Goal: Task Accomplishment & Management: Use online tool/utility

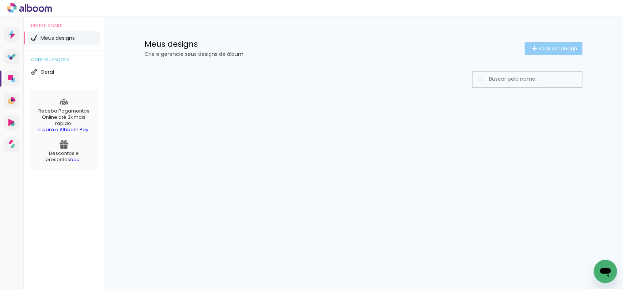
click at [535, 50] on iron-icon at bounding box center [535, 48] width 9 height 9
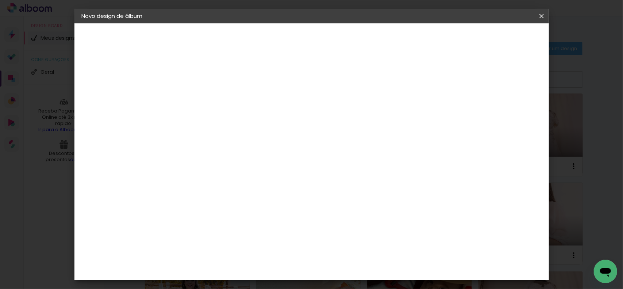
click at [201, 95] on input at bounding box center [201, 97] width 0 height 11
type input "j"
type input "[PERSON_NAME] e [PERSON_NAME]"
type paper-input "[PERSON_NAME] e [PERSON_NAME]"
click at [0, 0] on slot "Avançar" at bounding box center [0, 0] width 0 height 0
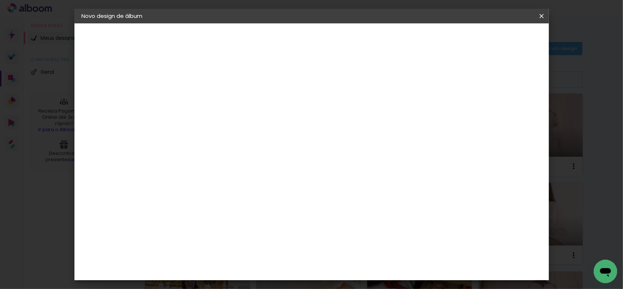
scroll to position [1534, 0]
drag, startPoint x: 523, startPoint y: 40, endPoint x: 526, endPoint y: 49, distance: 9.4
click at [0, 0] on slot "Avançar" at bounding box center [0, 0] width 0 height 0
click at [251, 153] on span "20 × 30" at bounding box center [234, 160] width 34 height 15
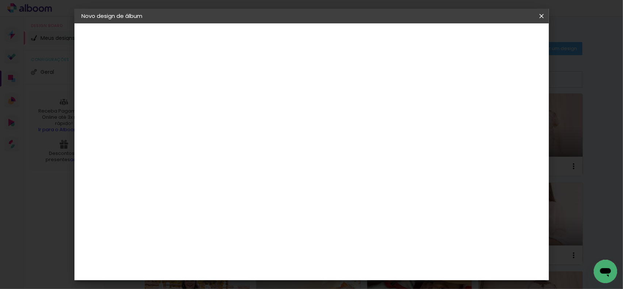
click at [0, 0] on slot "Avançar" at bounding box center [0, 0] width 0 height 0
click at [496, 40] on span "Iniciar design" at bounding box center [479, 38] width 33 height 5
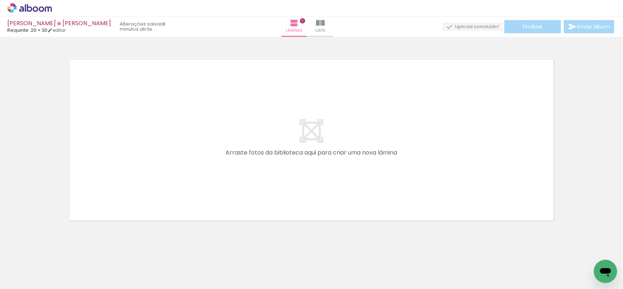
scroll to position [0, 561]
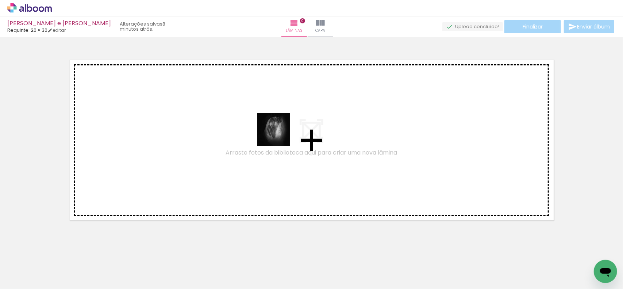
drag, startPoint x: 258, startPoint y: 270, endPoint x: 285, endPoint y: 184, distance: 89.6
click at [283, 119] on quentale-workspace at bounding box center [311, 144] width 623 height 289
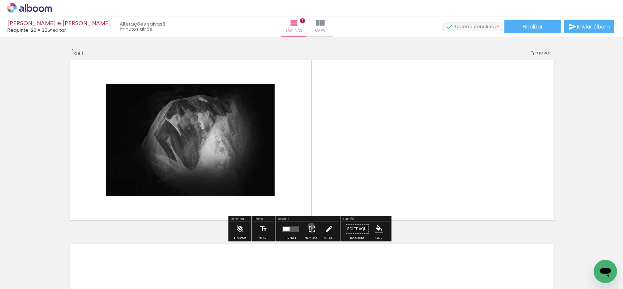
click at [310, 226] on iron-icon at bounding box center [312, 229] width 8 height 15
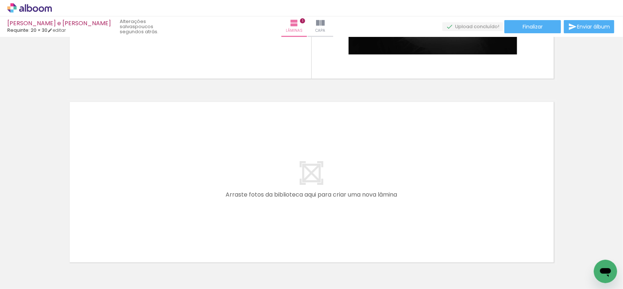
scroll to position [147, 0]
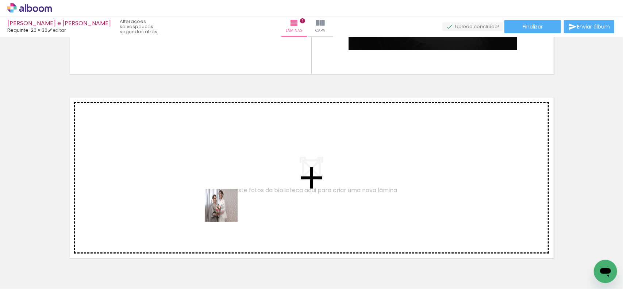
drag, startPoint x: 243, startPoint y: 261, endPoint x: 275, endPoint y: 248, distance: 35.0
click at [227, 210] on quentale-workspace at bounding box center [311, 144] width 623 height 289
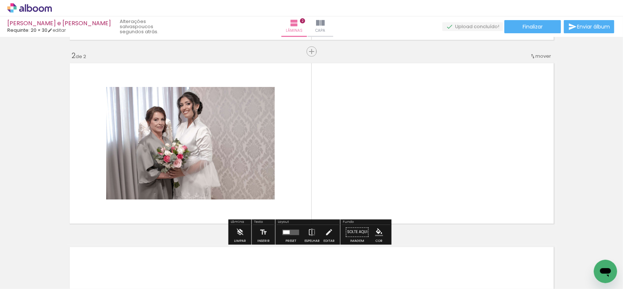
scroll to position [184, 0]
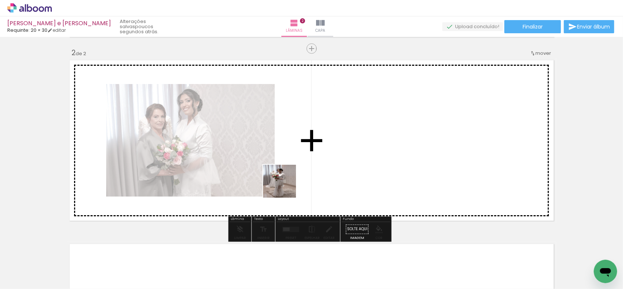
drag, startPoint x: 286, startPoint y: 262, endPoint x: 285, endPoint y: 180, distance: 81.8
click at [285, 180] on quentale-workspace at bounding box center [311, 144] width 623 height 289
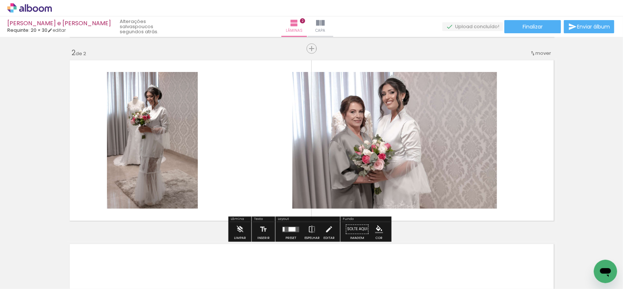
drag, startPoint x: 318, startPoint y: 187, endPoint x: 337, endPoint y: 205, distance: 26.9
click at [320, 183] on quentale-workspace at bounding box center [311, 144] width 623 height 289
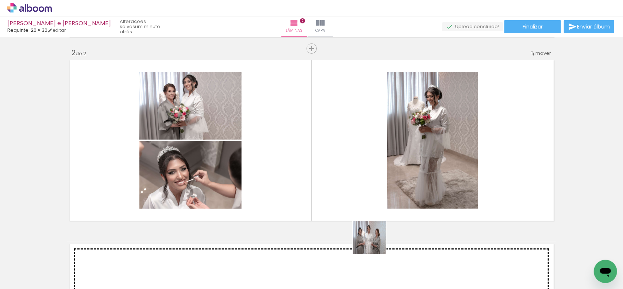
drag, startPoint x: 371, startPoint y: 265, endPoint x: 392, endPoint y: 242, distance: 30.5
click at [387, 195] on quentale-workspace at bounding box center [311, 144] width 623 height 289
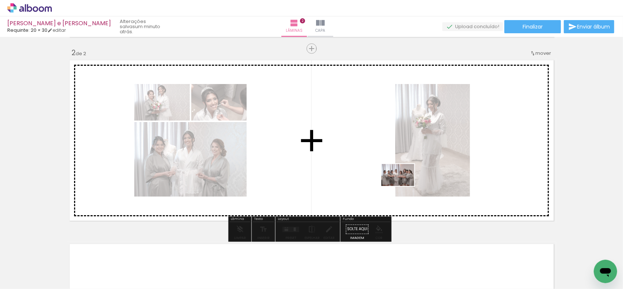
drag, startPoint x: 396, startPoint y: 261, endPoint x: 404, endPoint y: 186, distance: 75.6
click at [404, 186] on quentale-workspace at bounding box center [311, 144] width 623 height 289
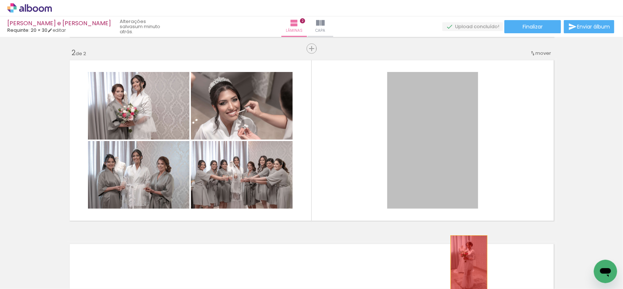
drag, startPoint x: 424, startPoint y: 171, endPoint x: 410, endPoint y: 264, distance: 93.9
click at [466, 264] on quentale-workspace at bounding box center [311, 144] width 623 height 289
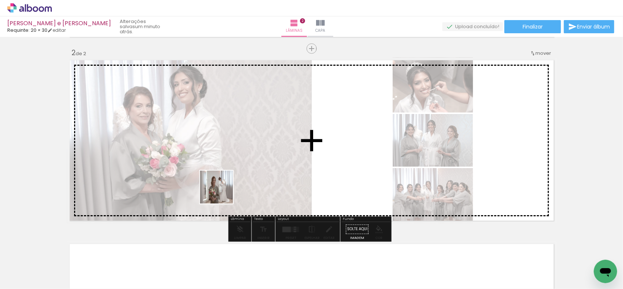
drag, startPoint x: 215, startPoint y: 209, endPoint x: 249, endPoint y: 192, distance: 37.1
click at [226, 187] on quentale-workspace at bounding box center [311, 144] width 623 height 289
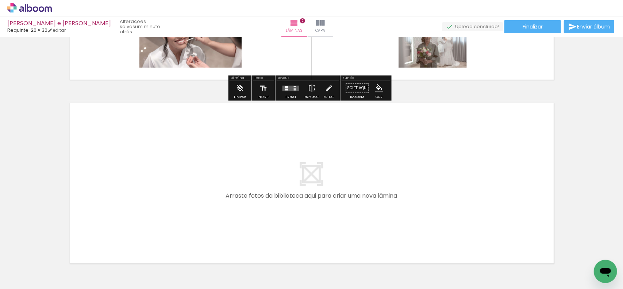
scroll to position [330, 0]
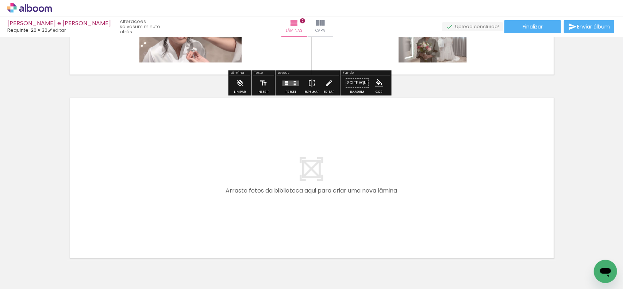
drag, startPoint x: 279, startPoint y: 233, endPoint x: 488, endPoint y: 279, distance: 214.0
click at [285, 198] on quentale-workspace at bounding box center [311, 144] width 623 height 289
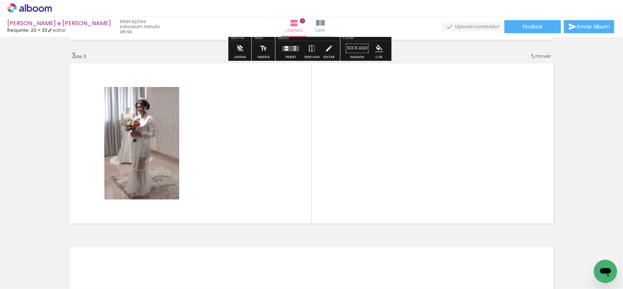
scroll to position [368, 0]
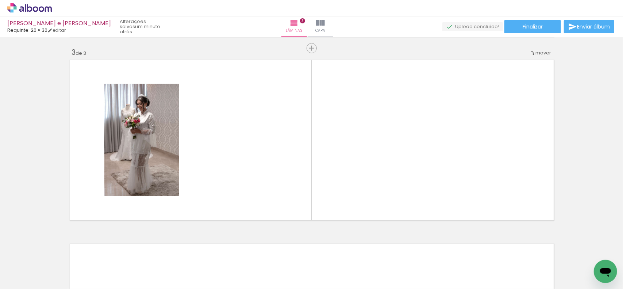
drag, startPoint x: 435, startPoint y: 238, endPoint x: 492, endPoint y: 248, distance: 58.2
click at [429, 212] on quentale-workspace at bounding box center [311, 144] width 623 height 289
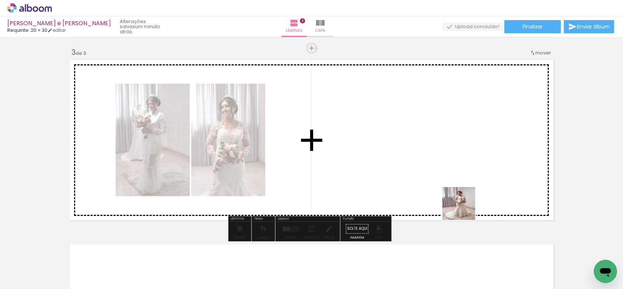
drag, startPoint x: 465, startPoint y: 209, endPoint x: 510, endPoint y: 251, distance: 61.8
click at [465, 202] on quentale-workspace at bounding box center [311, 144] width 623 height 289
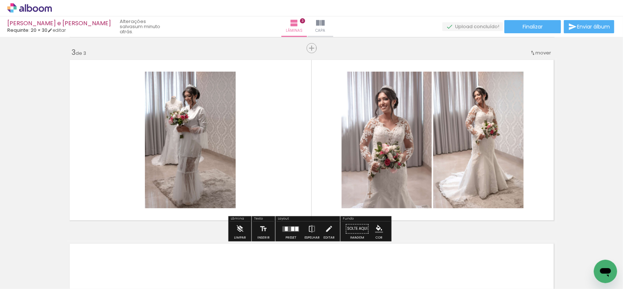
scroll to position [0, 2449]
drag, startPoint x: 363, startPoint y: 217, endPoint x: 367, endPoint y: 209, distance: 10.0
click at [367, 209] on quentale-workspace at bounding box center [311, 144] width 623 height 289
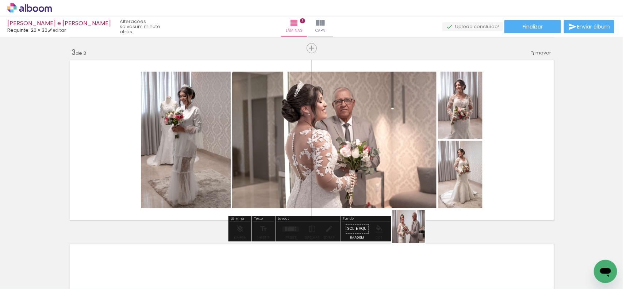
drag, startPoint x: 415, startPoint y: 258, endPoint x: 419, endPoint y: 215, distance: 42.5
click at [410, 187] on quentale-workspace at bounding box center [311, 144] width 623 height 289
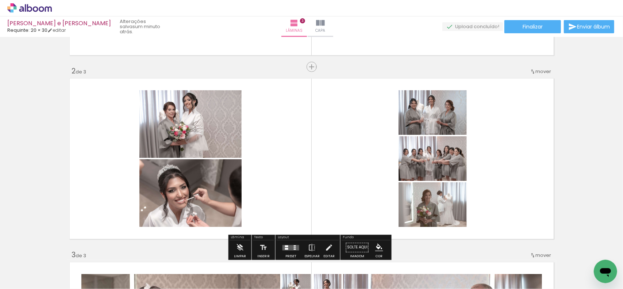
scroll to position [222, 0]
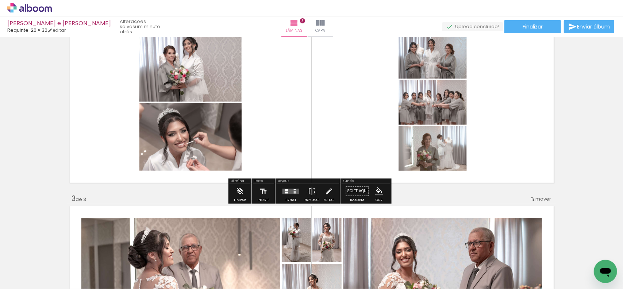
click at [290, 191] on quentale-layouter at bounding box center [291, 190] width 17 height 5
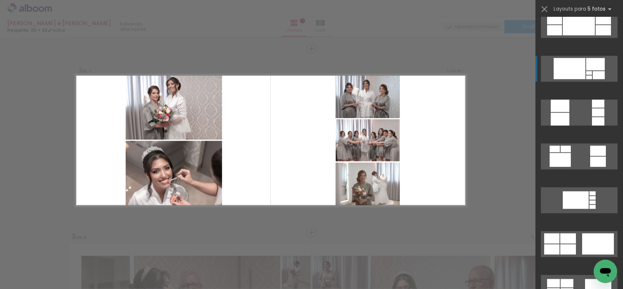
scroll to position [621, 0]
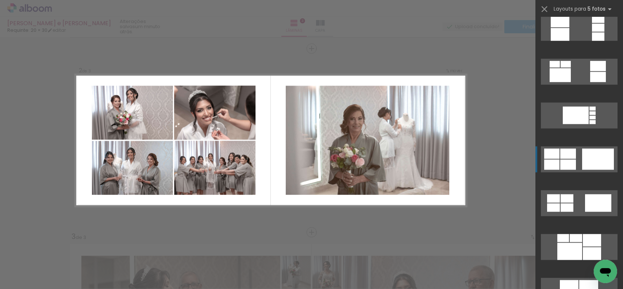
click at [582, 162] on div at bounding box center [598, 159] width 32 height 21
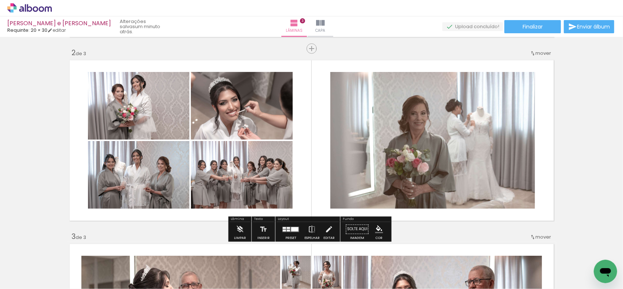
drag, startPoint x: 424, startPoint y: 138, endPoint x: 485, endPoint y: 148, distance: 62.1
click at [0, 0] on slot at bounding box center [0, 0] width 0 height 0
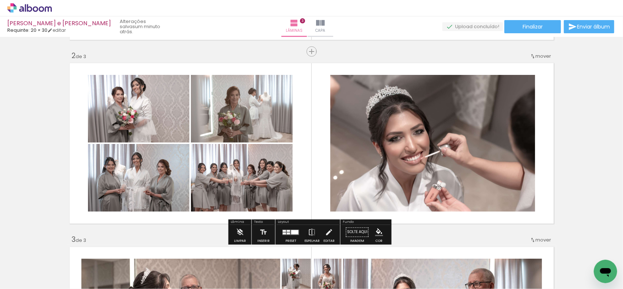
scroll to position [184, 0]
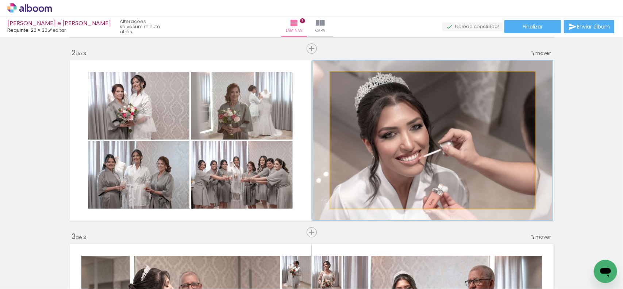
click at [349, 80] on div at bounding box center [352, 79] width 7 height 7
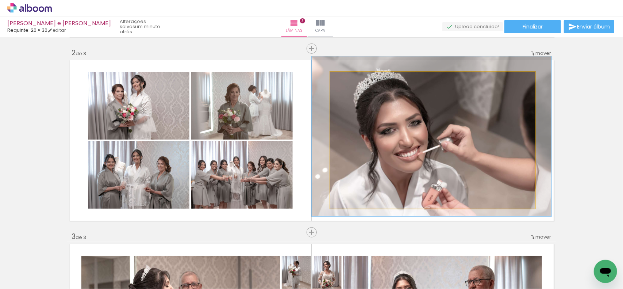
drag, startPoint x: 401, startPoint y: 108, endPoint x: 400, endPoint y: 104, distance: 4.2
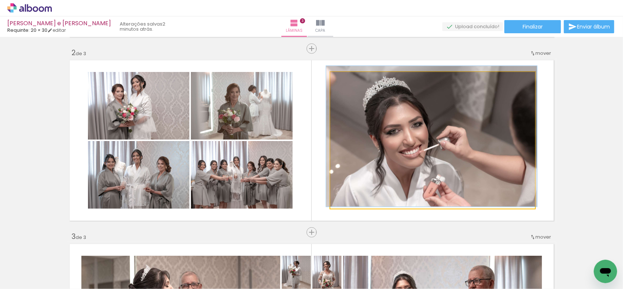
drag, startPoint x: 353, startPoint y: 79, endPoint x: 349, endPoint y: 81, distance: 4.3
click at [349, 81] on div at bounding box center [349, 80] width 12 height 12
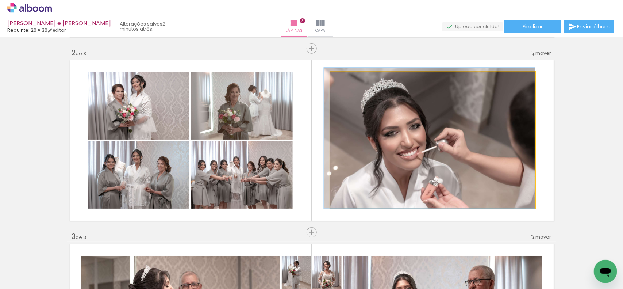
drag, startPoint x: 417, startPoint y: 111, endPoint x: 394, endPoint y: 100, distance: 25.2
drag, startPoint x: 372, startPoint y: 98, endPoint x: 371, endPoint y: 89, distance: 9.2
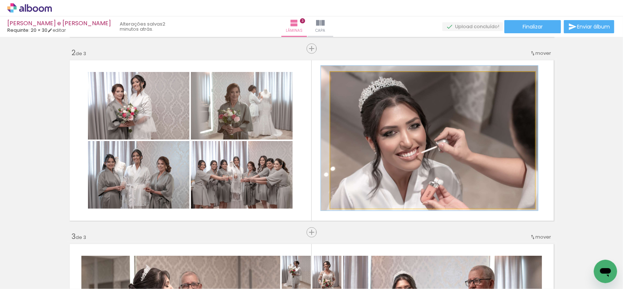
click at [346, 81] on div at bounding box center [349, 79] width 7 height 7
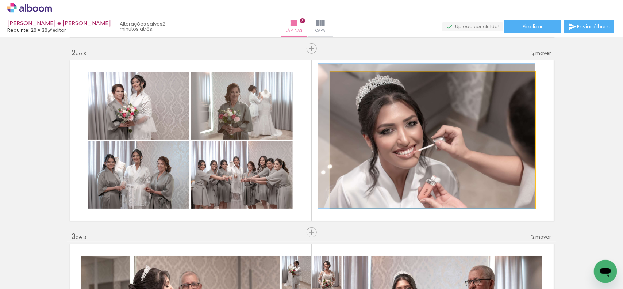
drag, startPoint x: 372, startPoint y: 121, endPoint x: 358, endPoint y: 112, distance: 16.7
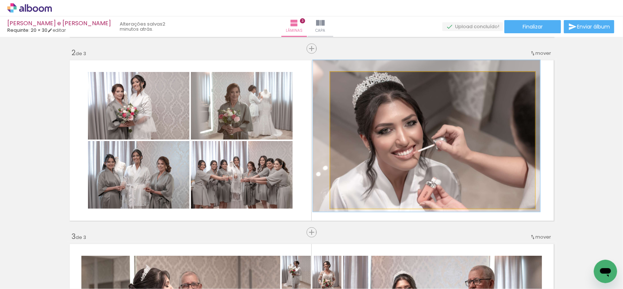
type paper-slider "111"
click at [347, 79] on div at bounding box center [350, 79] width 7 height 7
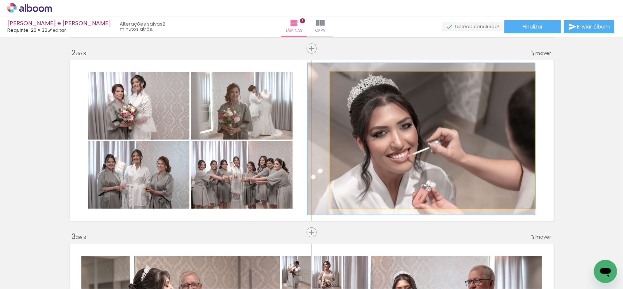
drag, startPoint x: 422, startPoint y: 143, endPoint x: 417, endPoint y: 146, distance: 5.9
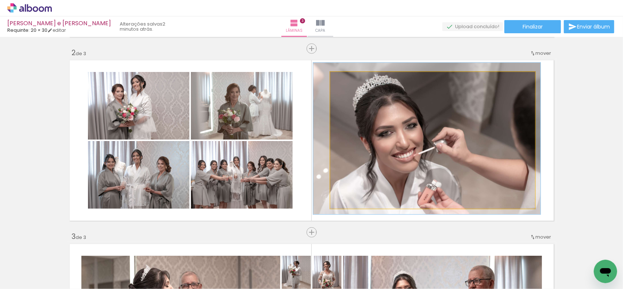
drag, startPoint x: 445, startPoint y: 170, endPoint x: 450, endPoint y: 170, distance: 5.5
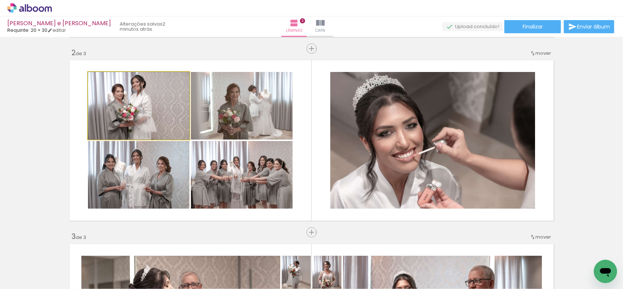
drag, startPoint x: 138, startPoint y: 113, endPoint x: 163, endPoint y: 114, distance: 24.1
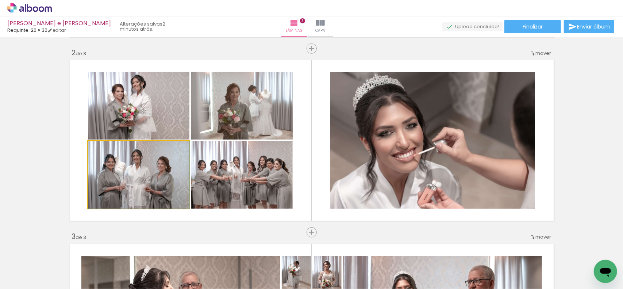
drag, startPoint x: 143, startPoint y: 187, endPoint x: 197, endPoint y: 187, distance: 54.1
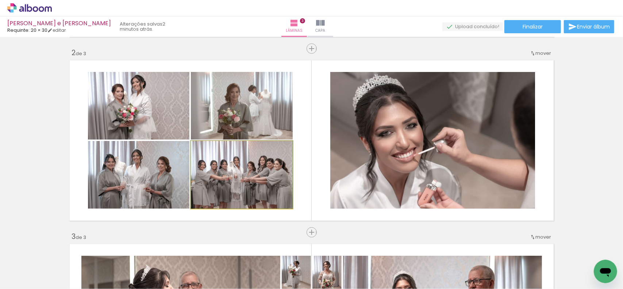
drag, startPoint x: 223, startPoint y: 181, endPoint x: 213, endPoint y: 180, distance: 9.6
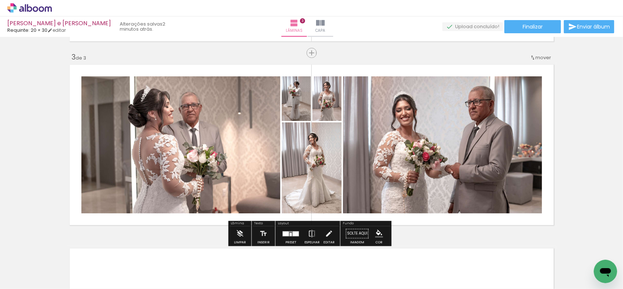
scroll to position [367, 0]
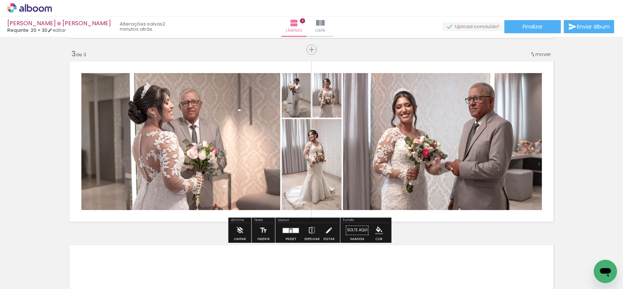
click at [294, 230] on div at bounding box center [296, 230] width 6 height 5
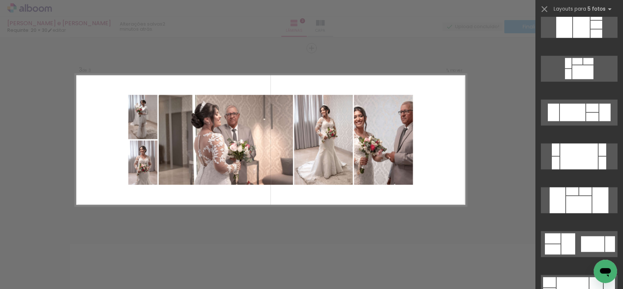
scroll to position [2520, 0]
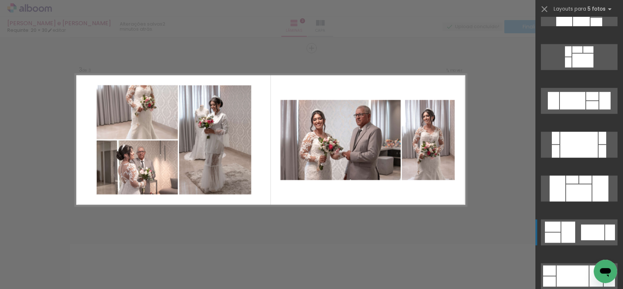
click at [581, 238] on div at bounding box center [592, 233] width 23 height 16
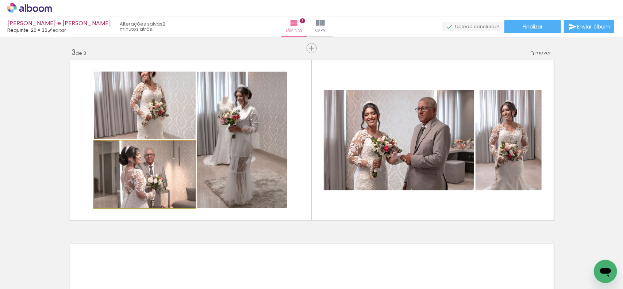
drag, startPoint x: 159, startPoint y: 168, endPoint x: 160, endPoint y: 159, distance: 8.4
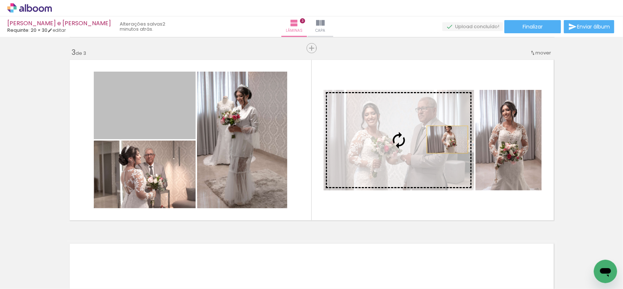
drag, startPoint x: 162, startPoint y: 119, endPoint x: 440, endPoint y: 141, distance: 278.8
click at [0, 0] on slot at bounding box center [0, 0] width 0 height 0
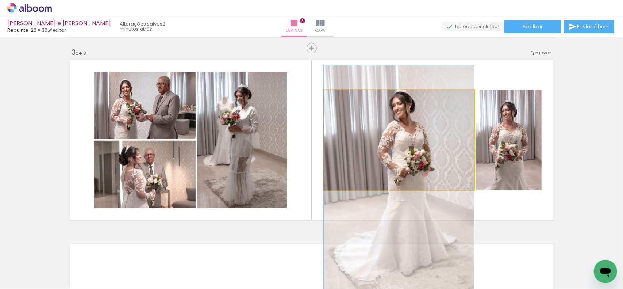
drag, startPoint x: 409, startPoint y: 138, endPoint x: 413, endPoint y: 177, distance: 38.6
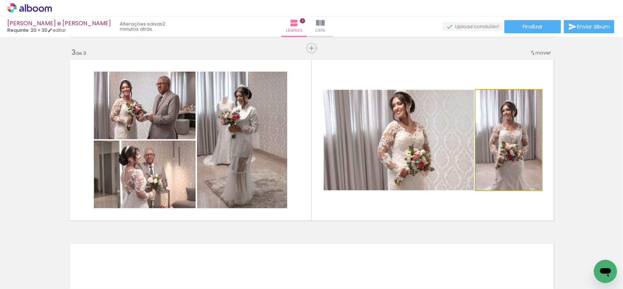
drag, startPoint x: 500, startPoint y: 149, endPoint x: 519, endPoint y: 153, distance: 19.8
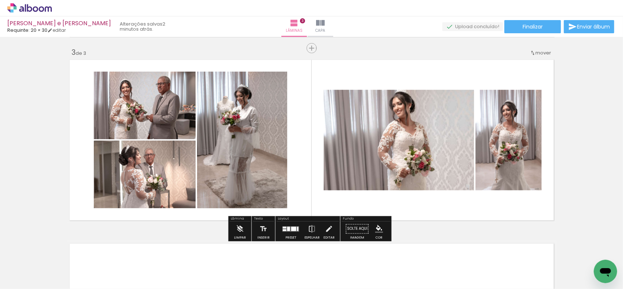
click at [293, 231] on quentale-layouter at bounding box center [291, 228] width 17 height 5
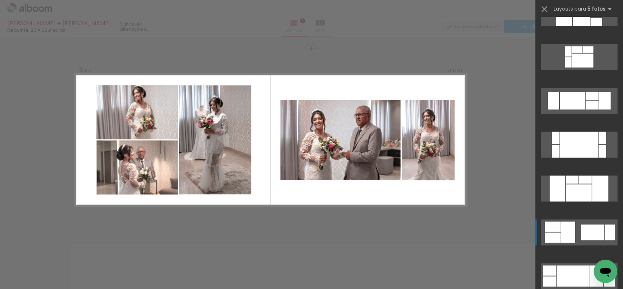
scroll to position [2717, 0]
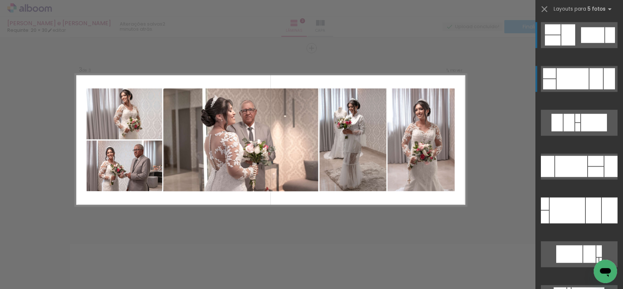
click at [576, 73] on div at bounding box center [573, 78] width 32 height 21
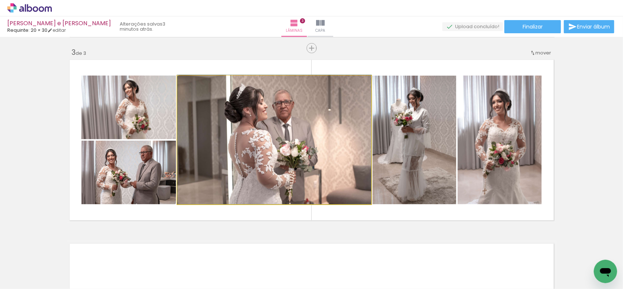
drag, startPoint x: 249, startPoint y: 155, endPoint x: 210, endPoint y: 157, distance: 39.5
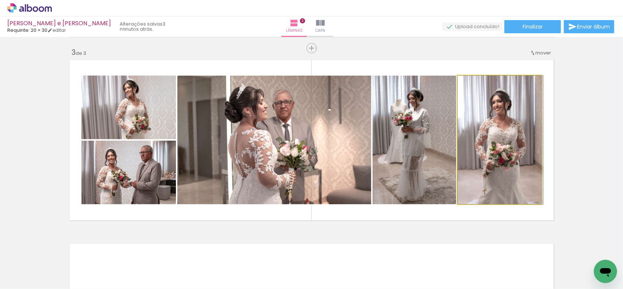
drag, startPoint x: 504, startPoint y: 147, endPoint x: 491, endPoint y: 136, distance: 17.1
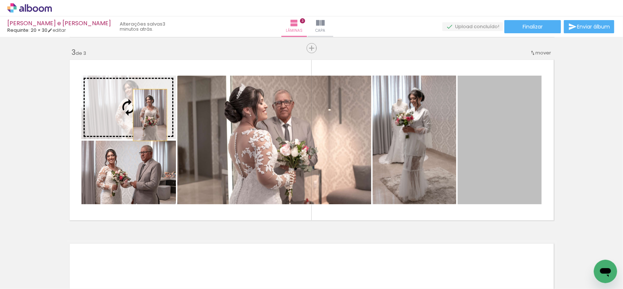
drag, startPoint x: 490, startPoint y: 149, endPoint x: 147, endPoint y: 115, distance: 345.0
click at [0, 0] on slot at bounding box center [0, 0] width 0 height 0
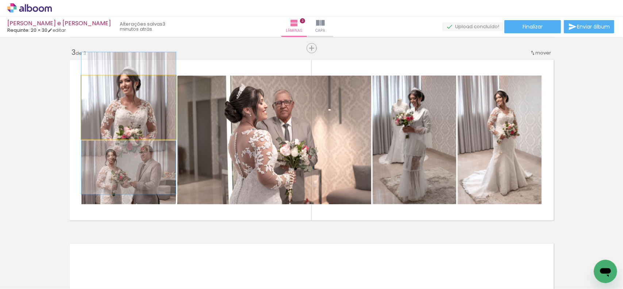
drag, startPoint x: 147, startPoint y: 116, endPoint x: 148, endPoint y: 122, distance: 5.2
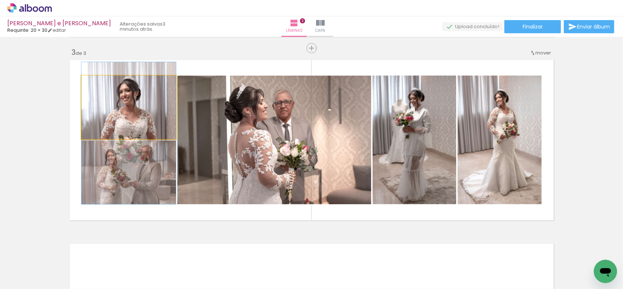
drag, startPoint x: 147, startPoint y: 92, endPoint x: 147, endPoint y: 113, distance: 20.8
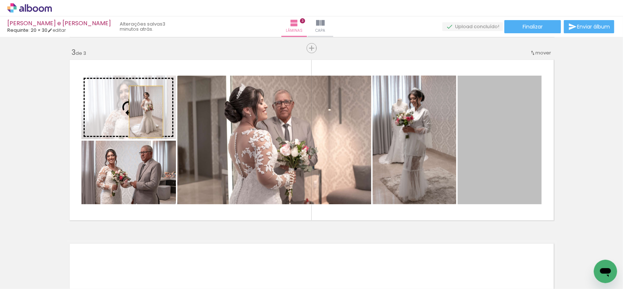
drag, startPoint x: 500, startPoint y: 147, endPoint x: 143, endPoint y: 112, distance: 358.2
click at [0, 0] on slot at bounding box center [0, 0] width 0 height 0
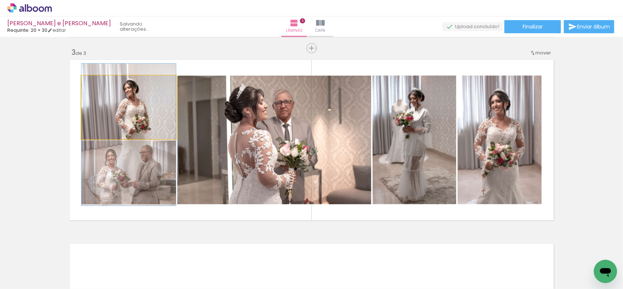
drag, startPoint x: 142, startPoint y: 105, endPoint x: 143, endPoint y: 133, distance: 27.4
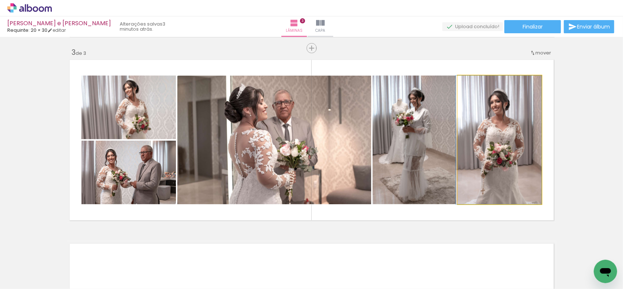
drag, startPoint x: 502, startPoint y: 140, endPoint x: 500, endPoint y: 133, distance: 7.1
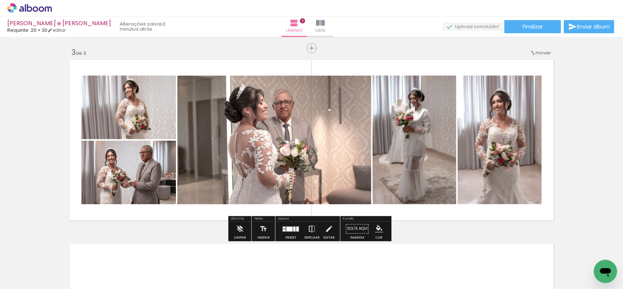
click at [311, 231] on iron-icon at bounding box center [312, 229] width 8 height 15
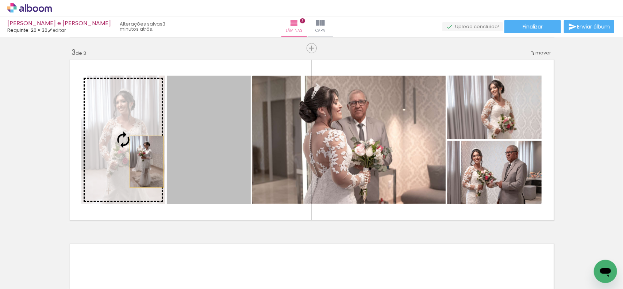
drag, startPoint x: 197, startPoint y: 167, endPoint x: 109, endPoint y: 160, distance: 88.7
click at [0, 0] on slot at bounding box center [0, 0] width 0 height 0
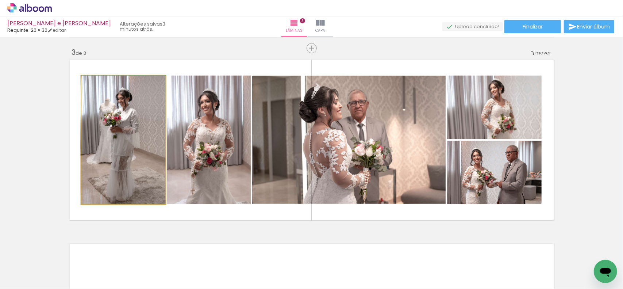
drag, startPoint x: 131, startPoint y: 138, endPoint x: 167, endPoint y: 144, distance: 36.2
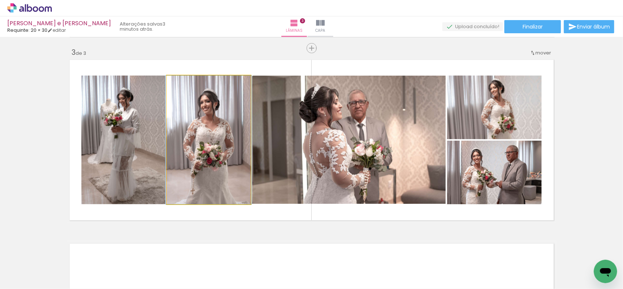
drag, startPoint x: 223, startPoint y: 165, endPoint x: 223, endPoint y: 160, distance: 4.7
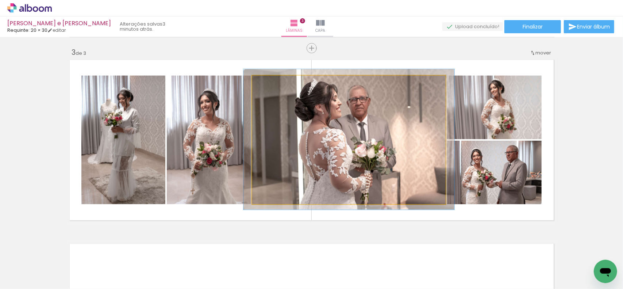
type paper-slider "109"
click at [270, 85] on div at bounding box center [271, 83] width 7 height 7
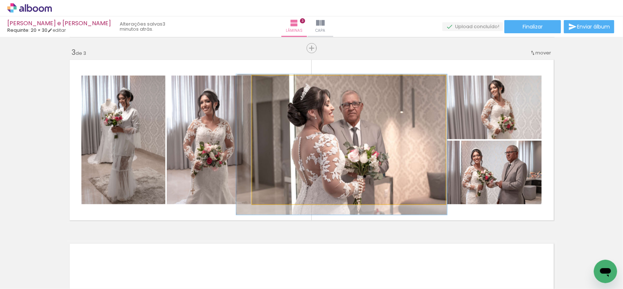
drag, startPoint x: 347, startPoint y: 147, endPoint x: 340, endPoint y: 152, distance: 8.9
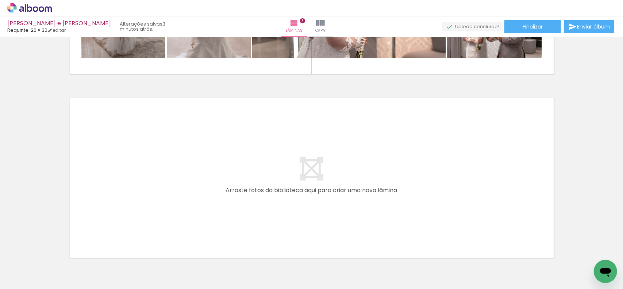
scroll to position [0, 2608]
drag, startPoint x: 285, startPoint y: 214, endPoint x: 278, endPoint y: 195, distance: 20.5
click at [278, 195] on quentale-workspace at bounding box center [311, 144] width 623 height 289
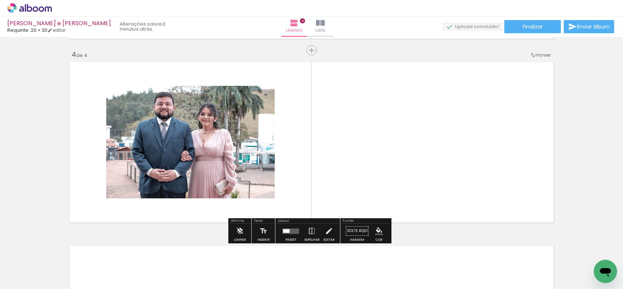
scroll to position [551, 0]
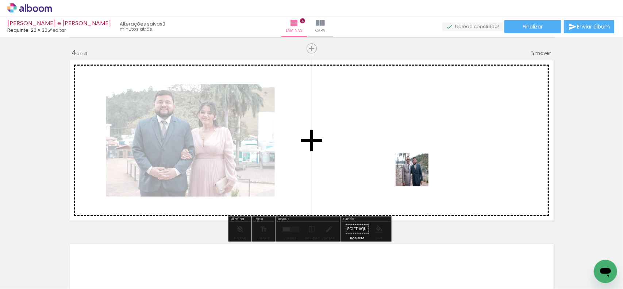
drag, startPoint x: 461, startPoint y: 263, endPoint x: 412, endPoint y: 167, distance: 108.0
click at [412, 167] on quentale-workspace at bounding box center [311, 144] width 623 height 289
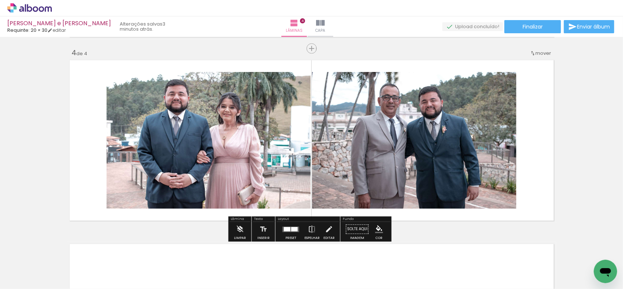
scroll to position [0, 2670]
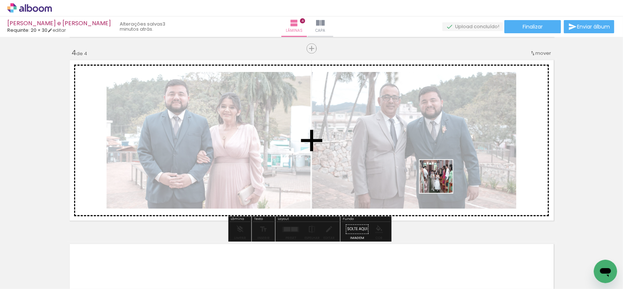
drag, startPoint x: 438, startPoint y: 200, endPoint x: 482, endPoint y: 253, distance: 68.7
click at [442, 183] on quentale-workspace at bounding box center [311, 144] width 623 height 289
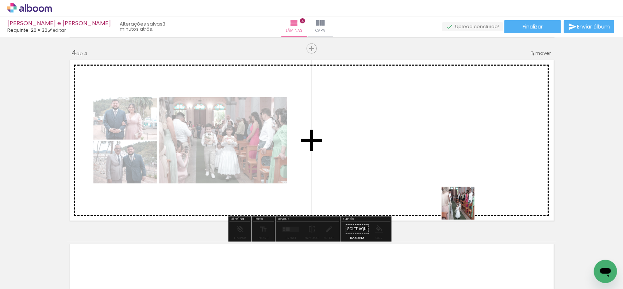
drag, startPoint x: 464, startPoint y: 209, endPoint x: 485, endPoint y: 197, distance: 23.9
click at [454, 167] on quentale-workspace at bounding box center [311, 144] width 623 height 289
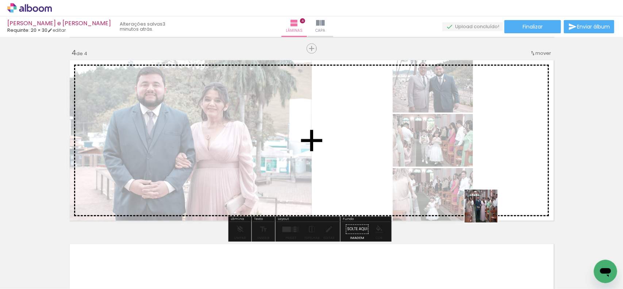
drag, startPoint x: 505, startPoint y: 240, endPoint x: 469, endPoint y: 171, distance: 77.4
click at [469, 171] on quentale-workspace at bounding box center [311, 144] width 623 height 289
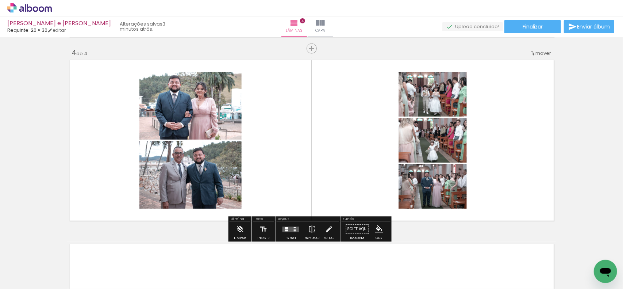
click at [290, 225] on div at bounding box center [291, 229] width 20 height 15
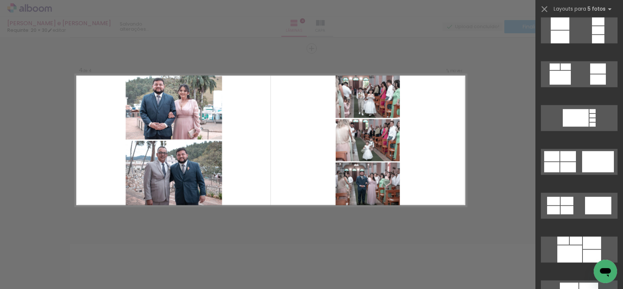
scroll to position [621, 0]
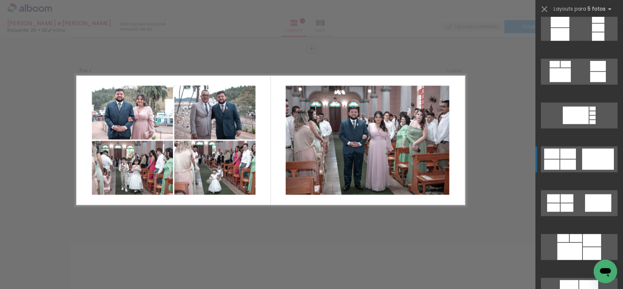
click at [576, 156] on quentale-layouter at bounding box center [579, 159] width 77 height 26
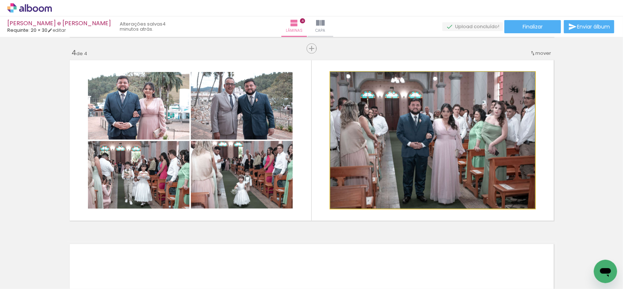
drag, startPoint x: 399, startPoint y: 155, endPoint x: 399, endPoint y: 142, distance: 13.1
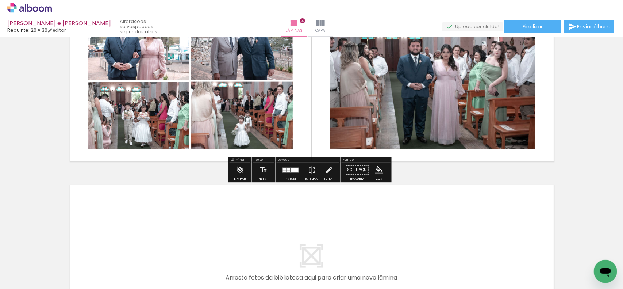
scroll to position [624, 0]
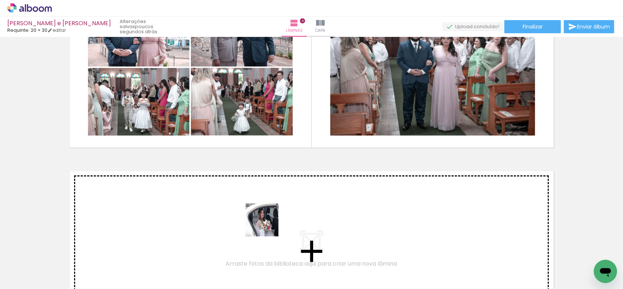
drag, startPoint x: 266, startPoint y: 257, endPoint x: 299, endPoint y: 262, distance: 32.8
click at [270, 225] on quentale-workspace at bounding box center [311, 144] width 623 height 289
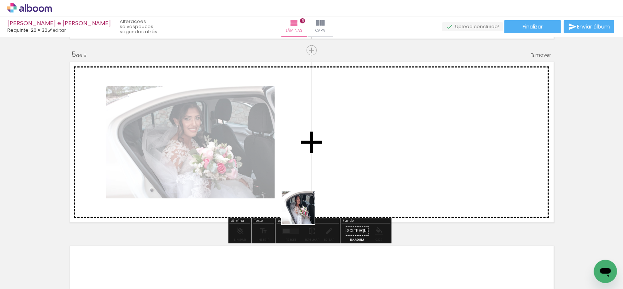
drag, startPoint x: 304, startPoint y: 213, endPoint x: 347, endPoint y: 230, distance: 46.1
click at [305, 212] on quentale-workspace at bounding box center [311, 144] width 623 height 289
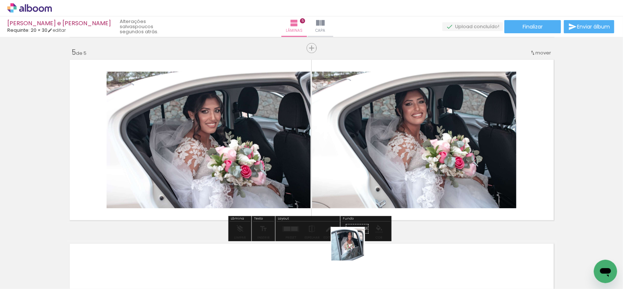
drag, startPoint x: 354, startPoint y: 249, endPoint x: 355, endPoint y: 161, distance: 88.4
click at [347, 153] on quentale-workspace at bounding box center [311, 144] width 623 height 289
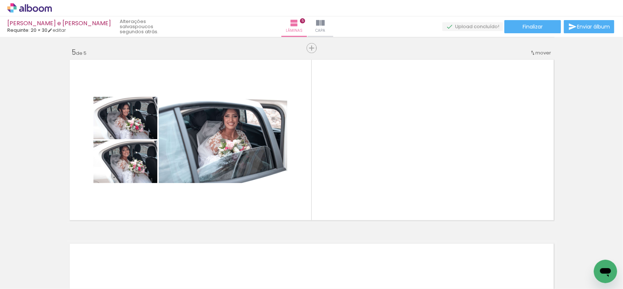
scroll to position [0, 2670]
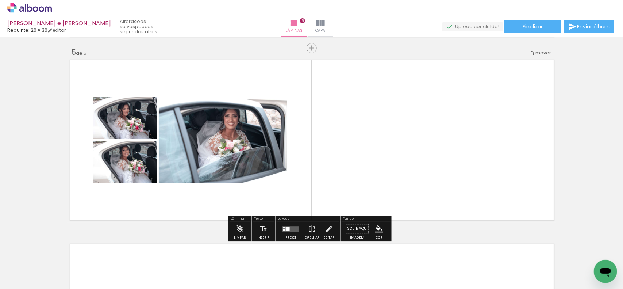
click at [287, 230] on div at bounding box center [288, 229] width 4 height 4
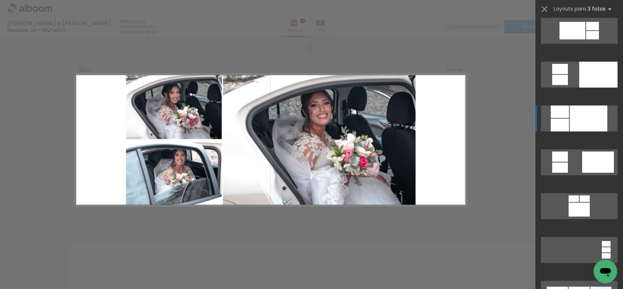
scroll to position [402, 0]
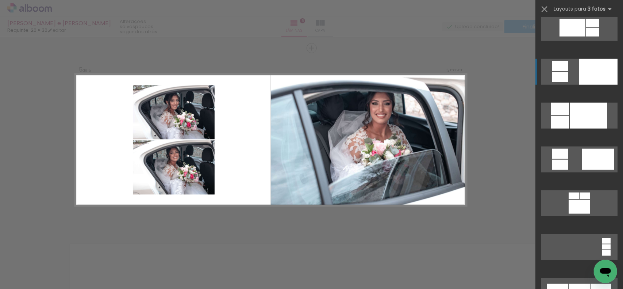
click at [572, 70] on quentale-layouter at bounding box center [579, 72] width 77 height 26
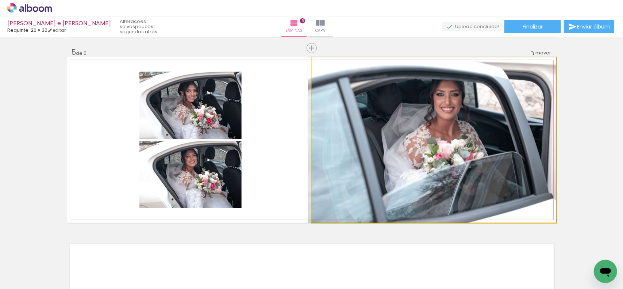
drag, startPoint x: 470, startPoint y: 149, endPoint x: 425, endPoint y: 149, distance: 45.3
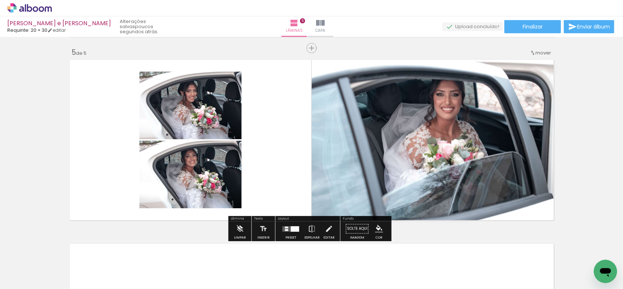
drag, startPoint x: 341, startPoint y: 162, endPoint x: 383, endPoint y: 155, distance: 42.3
click at [0, 0] on slot at bounding box center [0, 0] width 0 height 0
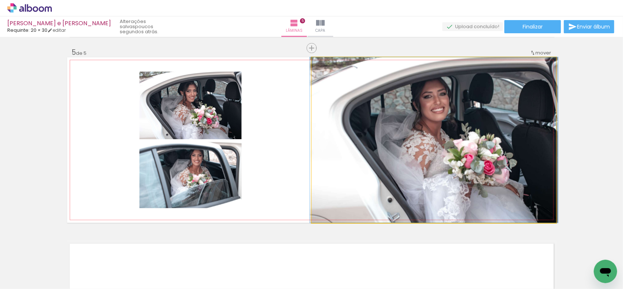
drag, startPoint x: 406, startPoint y: 129, endPoint x: 189, endPoint y: 123, distance: 216.6
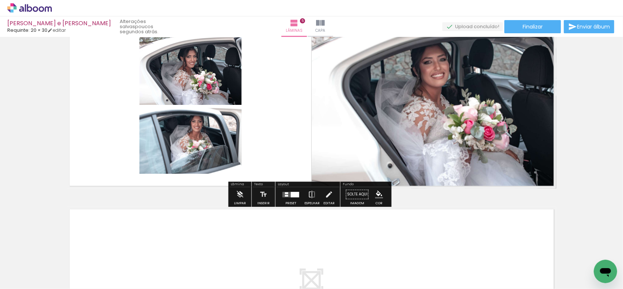
scroll to position [772, 0]
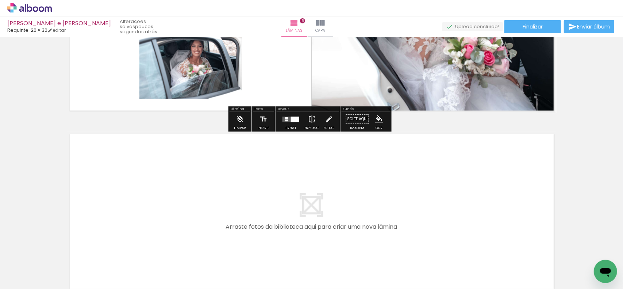
drag, startPoint x: 553, startPoint y: 255, endPoint x: 432, endPoint y: 217, distance: 126.8
click at [432, 217] on quentale-workspace at bounding box center [311, 144] width 623 height 289
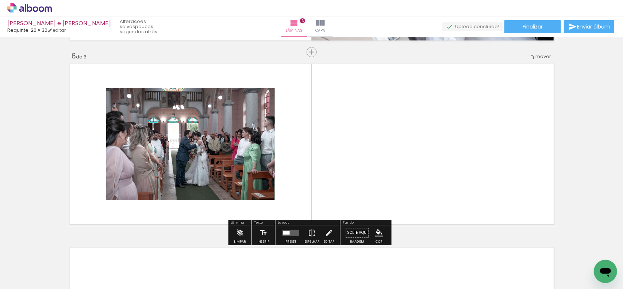
scroll to position [919, 0]
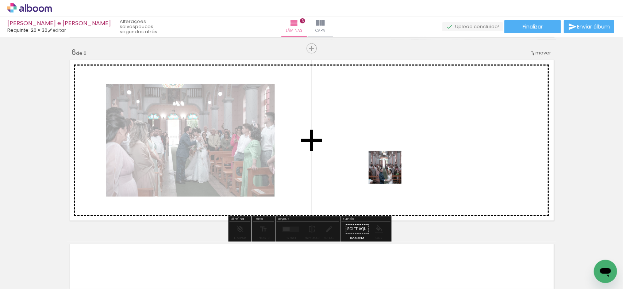
drag, startPoint x: 590, startPoint y: 261, endPoint x: 389, endPoint y: 173, distance: 219.3
click at [389, 173] on quentale-workspace at bounding box center [311, 144] width 623 height 289
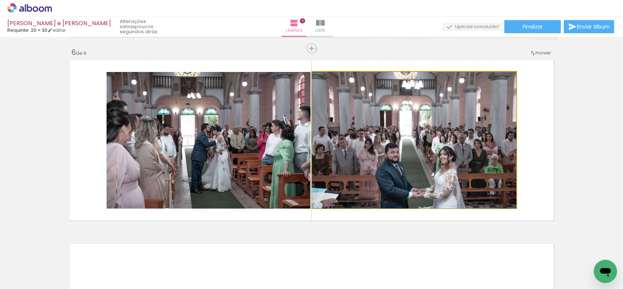
drag, startPoint x: 429, startPoint y: 192, endPoint x: 429, endPoint y: 183, distance: 9.2
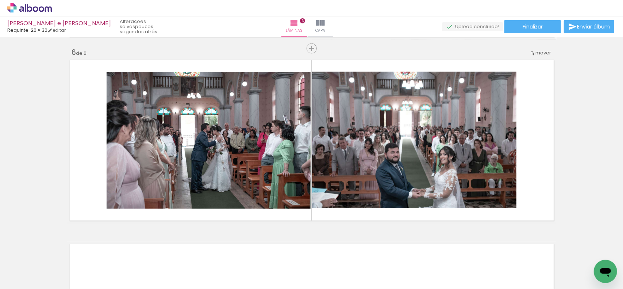
scroll to position [0, 0]
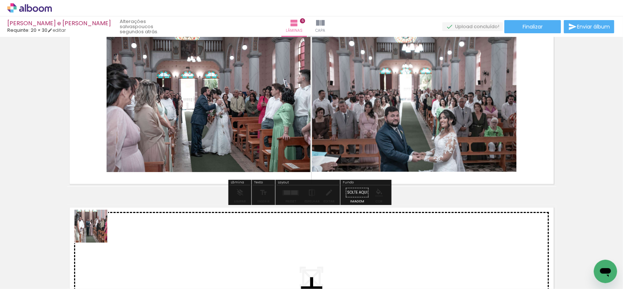
drag, startPoint x: 85, startPoint y: 263, endPoint x: 116, endPoint y: 225, distance: 48.6
click at [116, 225] on quentale-workspace at bounding box center [311, 144] width 623 height 289
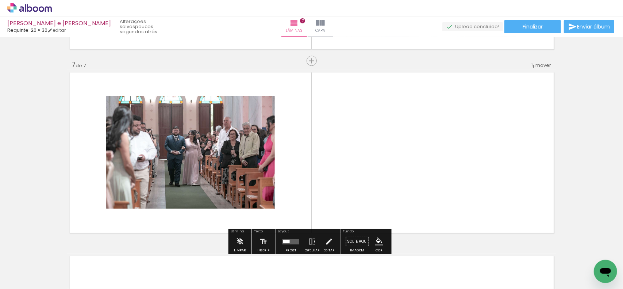
scroll to position [1103, 0]
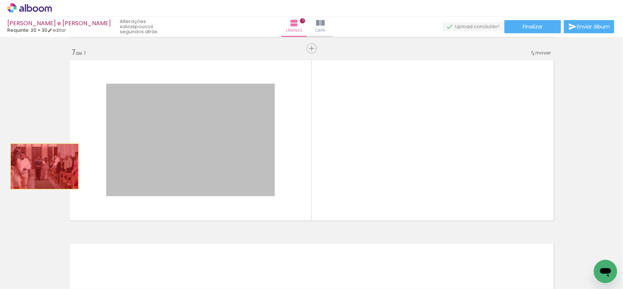
drag, startPoint x: 146, startPoint y: 165, endPoint x: 42, endPoint y: 166, distance: 104.8
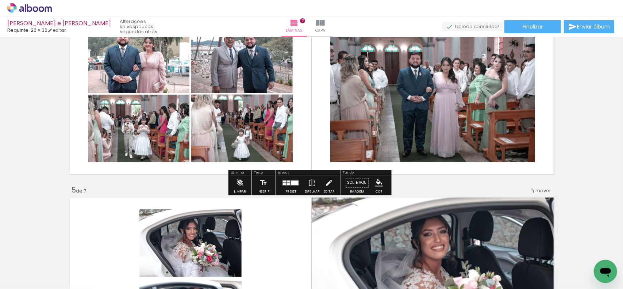
scroll to position [628, 0]
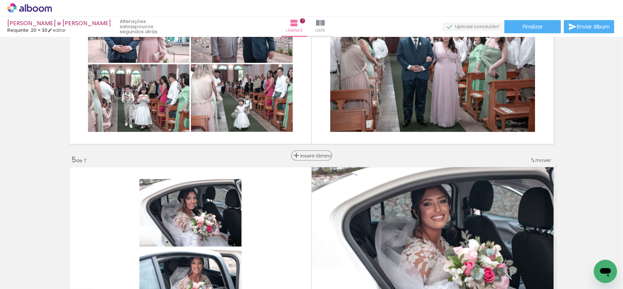
click at [308, 155] on span "Inserir lâmina" at bounding box center [315, 155] width 28 height 5
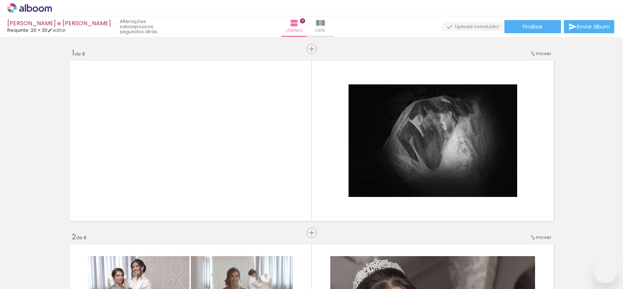
click at [317, 188] on quentale-workspace at bounding box center [311, 144] width 623 height 289
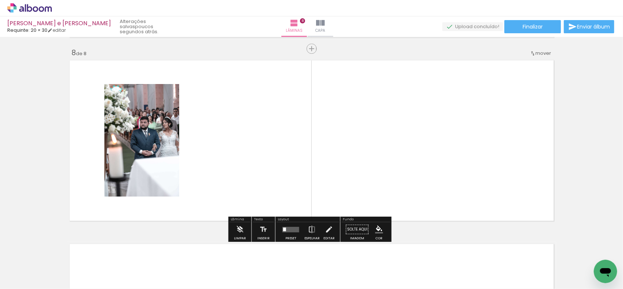
scroll to position [9281, 0]
